Goal: Task Accomplishment & Management: Use online tool/utility

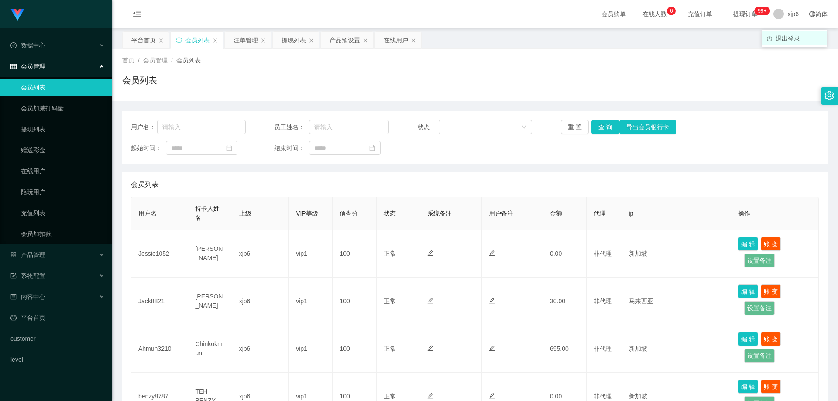
click at [784, 37] on span "退出登录" at bounding box center [787, 38] width 24 height 7
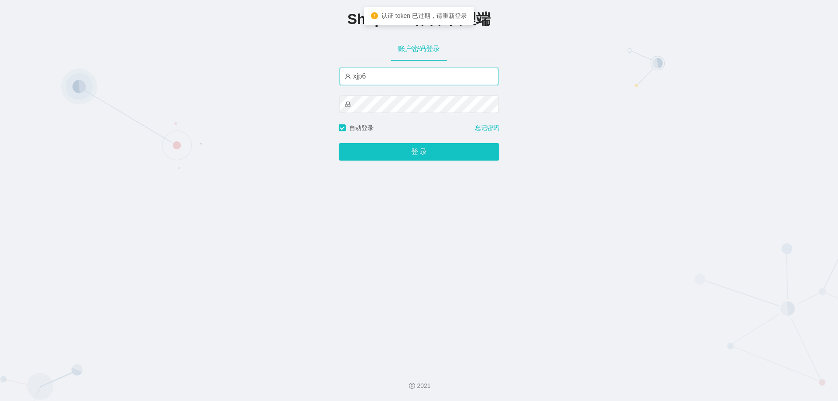
click at [384, 78] on input "xjp6" at bounding box center [418, 76] width 159 height 17
type input "xjp3"
click at [339, 143] on button "登 录" at bounding box center [419, 151] width 161 height 17
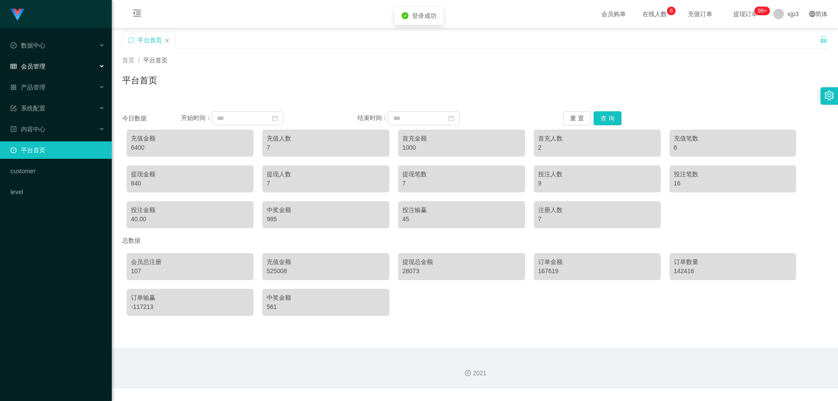
click at [43, 62] on div "会员管理" at bounding box center [56, 66] width 112 height 17
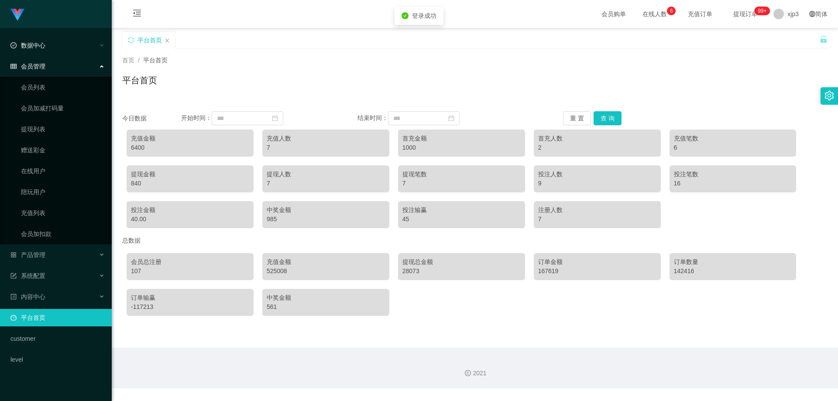
click at [38, 48] on span "数据中心" at bounding box center [27, 45] width 35 height 7
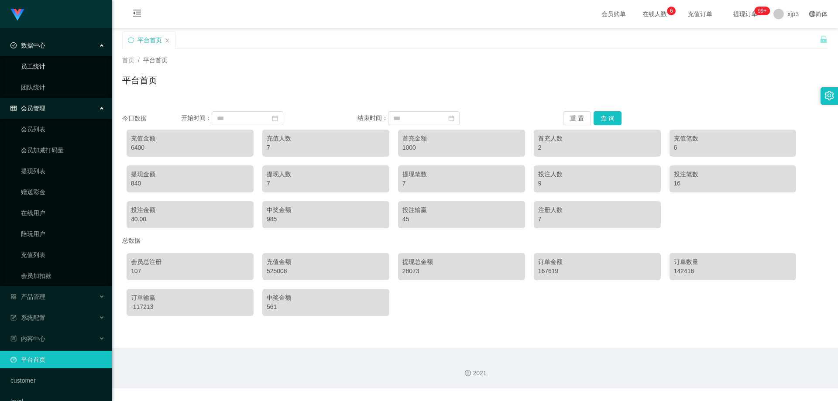
click at [45, 64] on link "员工统计" at bounding box center [63, 66] width 84 height 17
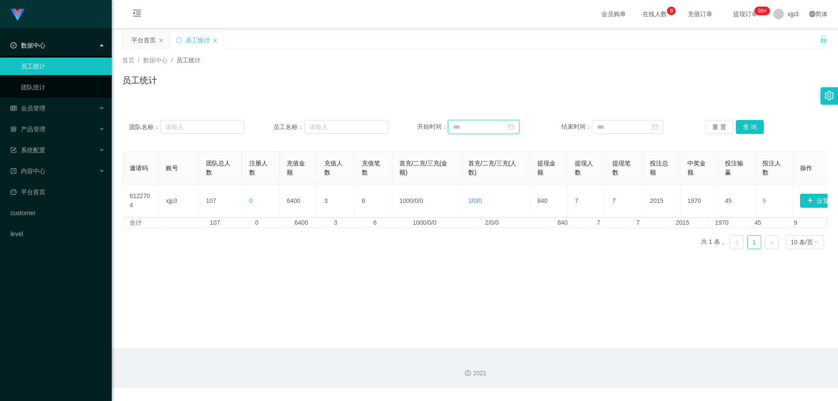
click at [465, 128] on input at bounding box center [484, 127] width 72 height 14
click at [521, 172] on div "1" at bounding box center [522, 174] width 10 height 10
type input "**********"
click at [693, 229] on div "31" at bounding box center [697, 227] width 10 height 10
type input "**********"
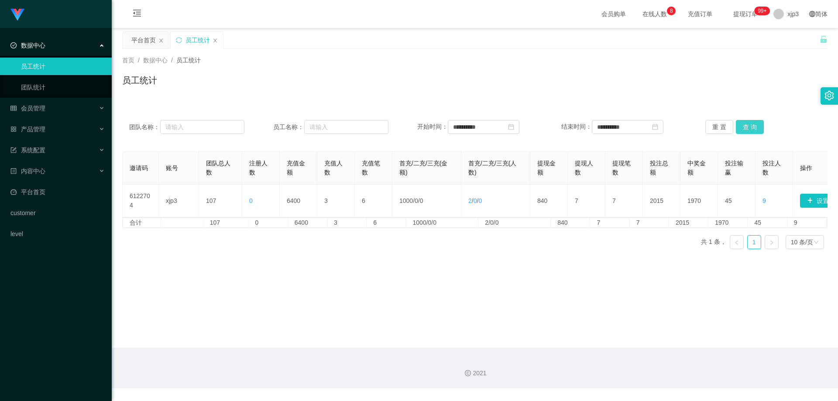
click at [747, 130] on button "查 询" at bounding box center [750, 127] width 28 height 14
click at [791, 10] on span "xjp3" at bounding box center [792, 14] width 11 height 28
click at [787, 41] on span "退出登录" at bounding box center [787, 38] width 24 height 7
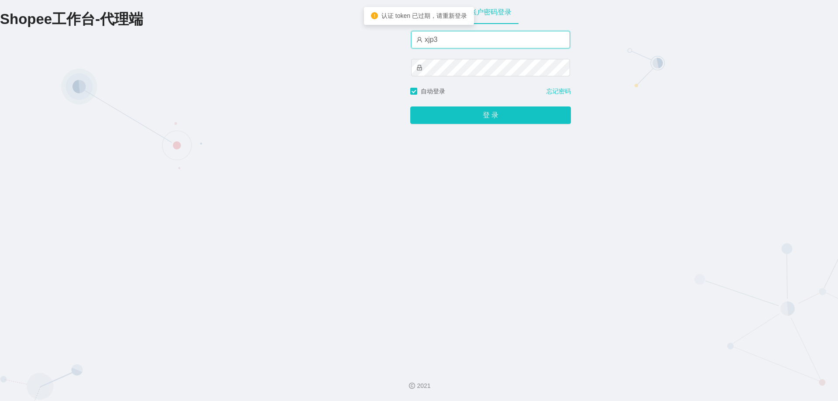
click at [456, 40] on input "xjp3" at bounding box center [490, 39] width 159 height 17
type input "xjp6"
click at [410, 106] on button "登 录" at bounding box center [490, 114] width 161 height 17
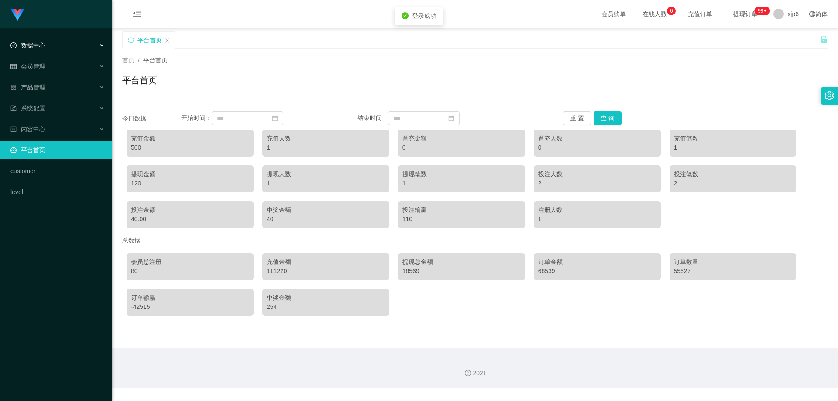
click at [48, 46] on div "数据中心" at bounding box center [56, 45] width 112 height 17
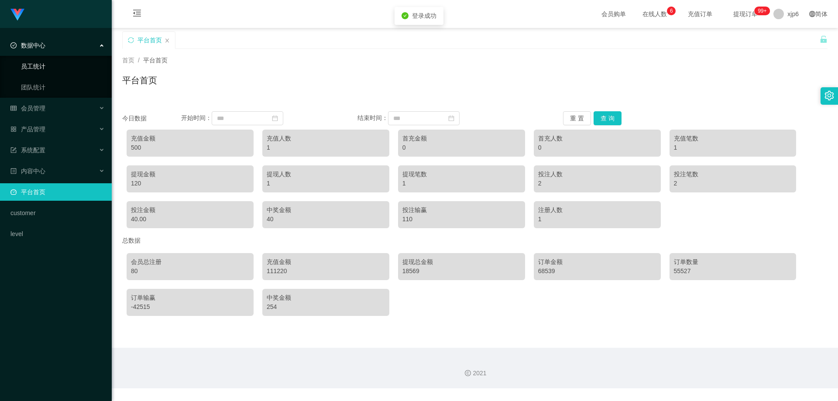
click at [39, 67] on link "员工统计" at bounding box center [63, 66] width 84 height 17
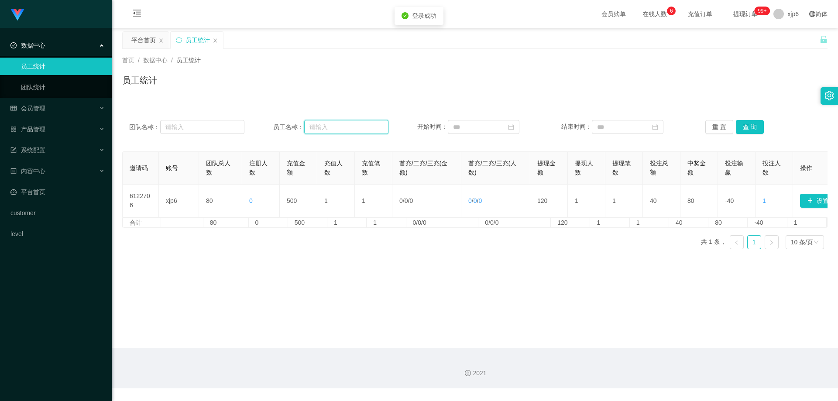
click at [343, 125] on input "text" at bounding box center [346, 127] width 84 height 14
click at [486, 124] on input at bounding box center [484, 127] width 72 height 14
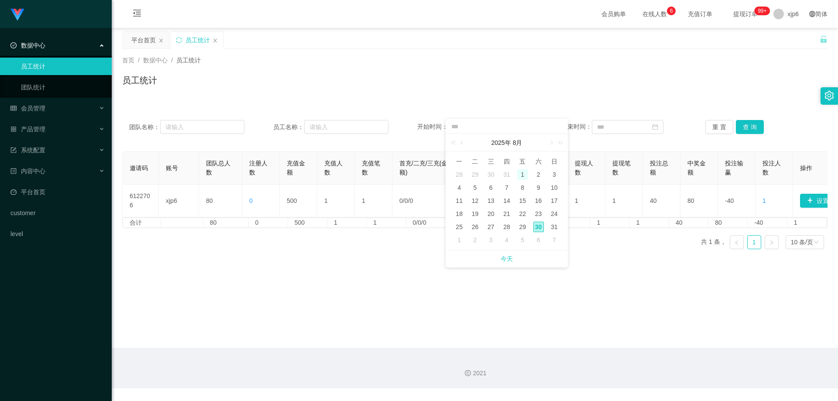
click at [525, 172] on div "1" at bounding box center [522, 174] width 10 height 10
type input "**********"
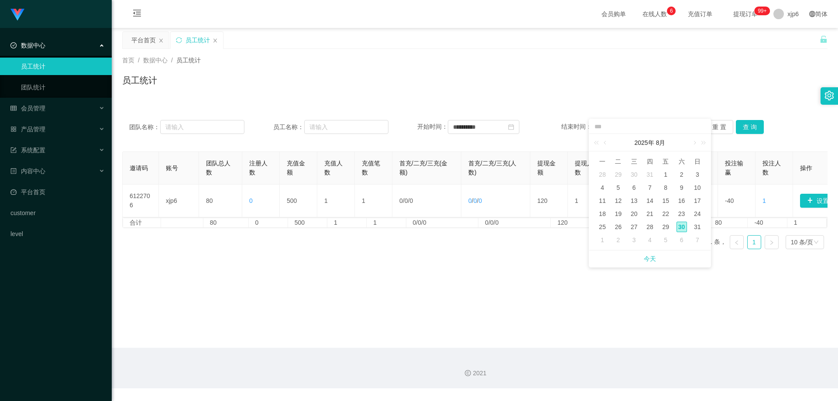
click at [684, 226] on div "30" at bounding box center [681, 227] width 10 height 10
click at [634, 123] on input "**********" at bounding box center [628, 127] width 72 height 14
drag, startPoint x: 695, startPoint y: 230, endPoint x: 700, endPoint y: 219, distance: 12.1
click at [695, 230] on div "31" at bounding box center [697, 227] width 10 height 10
type input "**********"
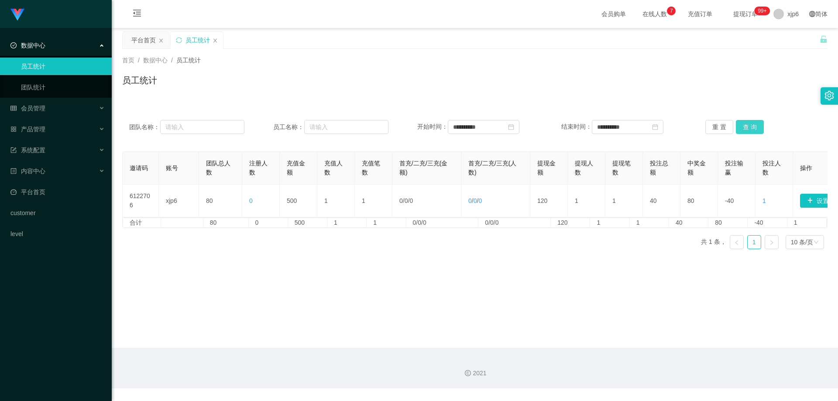
click at [747, 126] on button "查 询" at bounding box center [750, 127] width 28 height 14
click at [782, 43] on li "退出登录" at bounding box center [793, 38] width 65 height 14
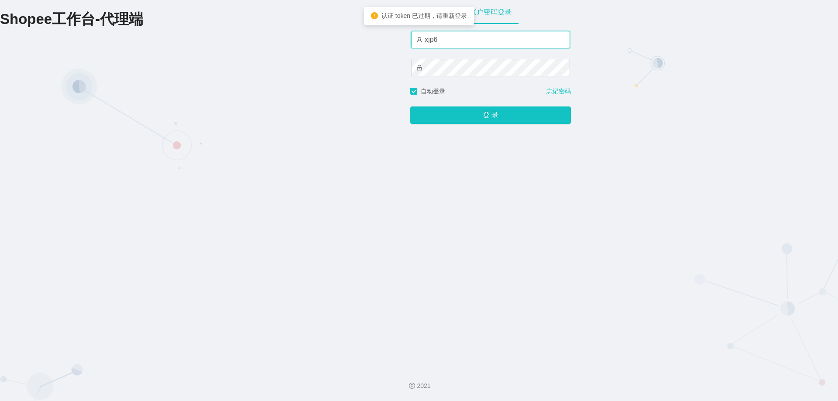
click at [460, 44] on input "xjp6" at bounding box center [490, 39] width 159 height 17
type input "xjp5"
click at [410, 106] on button "登 录" at bounding box center [490, 114] width 161 height 17
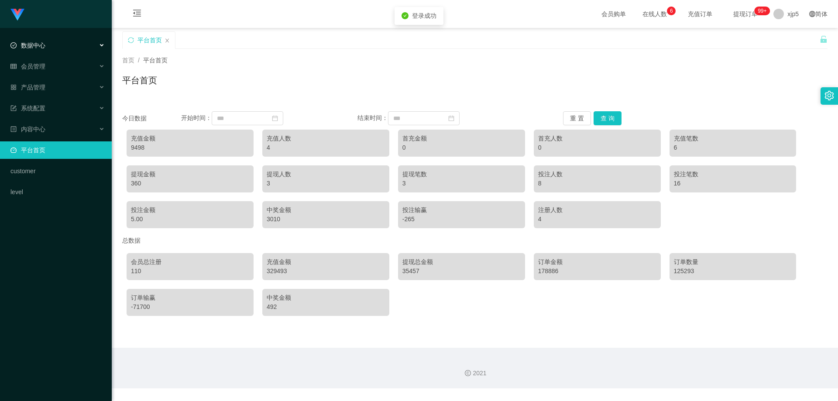
click at [59, 51] on div "数据中心" at bounding box center [56, 45] width 112 height 17
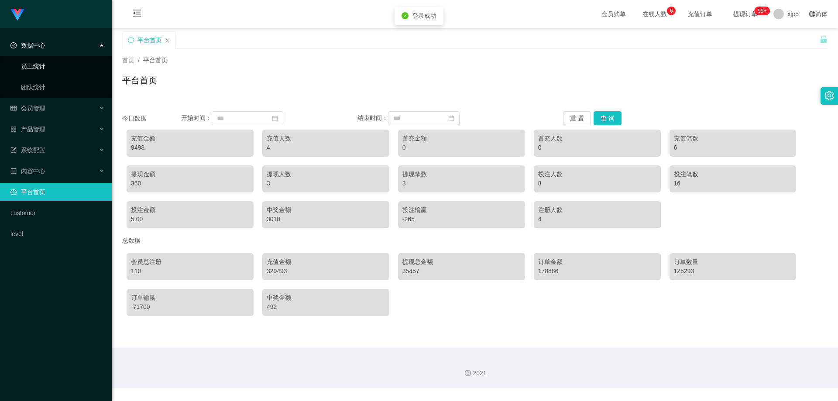
click at [57, 67] on link "员工统计" at bounding box center [63, 66] width 84 height 17
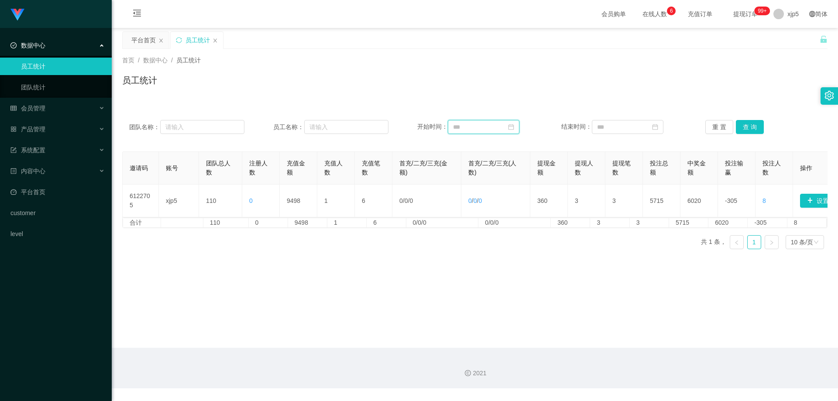
click at [466, 130] on input at bounding box center [484, 127] width 72 height 14
click at [524, 173] on div "1" at bounding box center [522, 174] width 10 height 10
type input "**********"
click at [693, 226] on div "31" at bounding box center [697, 227] width 10 height 10
type input "**********"
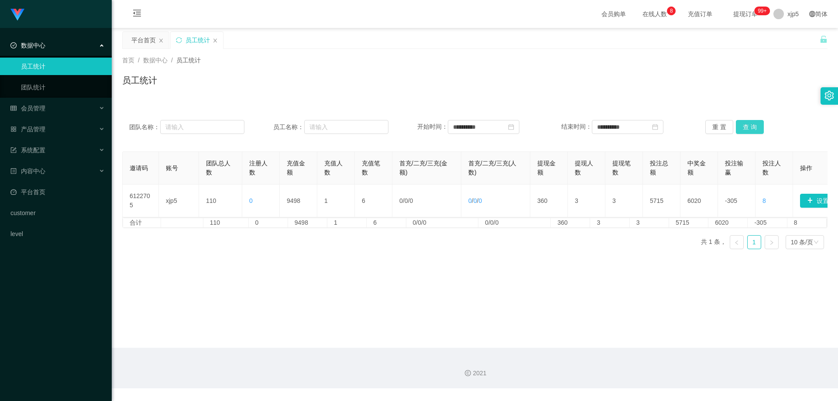
click at [737, 130] on button "查 询" at bounding box center [750, 127] width 28 height 14
